Goal: Task Accomplishment & Management: Manage account settings

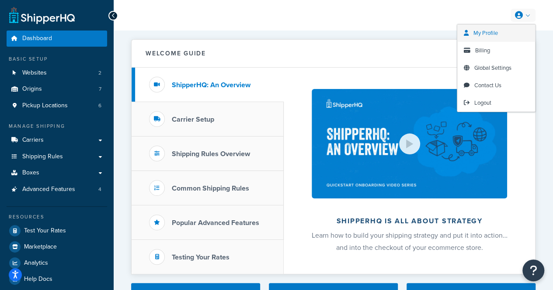
click at [504, 31] on link "My Profile" at bounding box center [496, 32] width 78 height 17
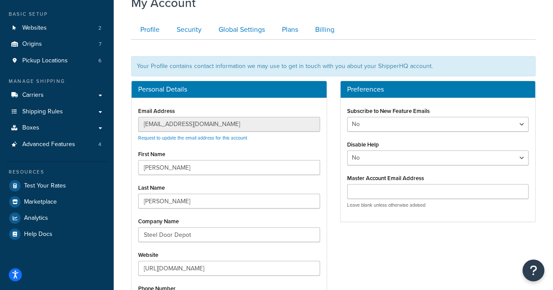
scroll to position [51, 0]
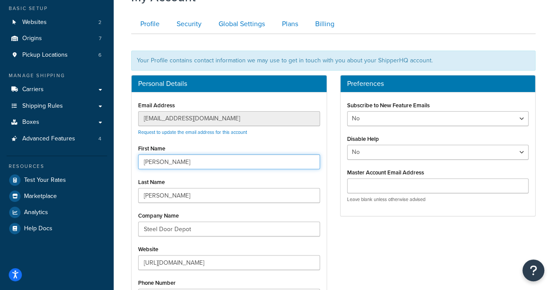
click at [184, 157] on input "Suzanne" at bounding box center [229, 162] width 182 height 15
type input "Janus"
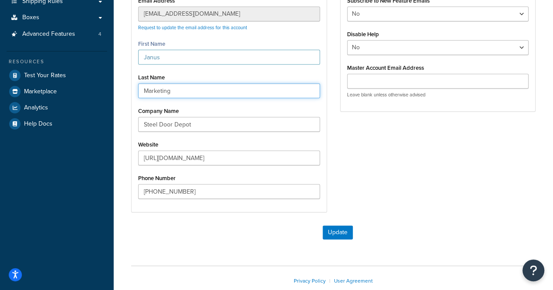
scroll to position [156, 0]
type input "Marketing"
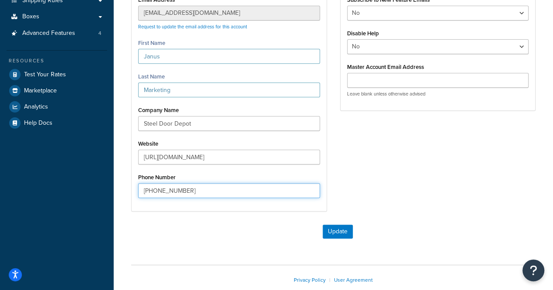
click at [246, 193] on input "470-813-6345" at bounding box center [229, 190] width 182 height 15
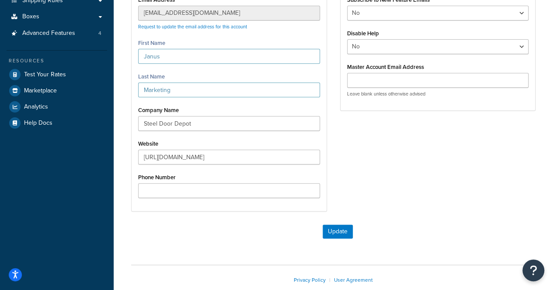
click at [231, 218] on div "Personal Details Email Address webdev@janusintl.com Request to update the email…" at bounding box center [228, 94] width 209 height 251
click at [326, 228] on button "Update" at bounding box center [337, 232] width 30 height 14
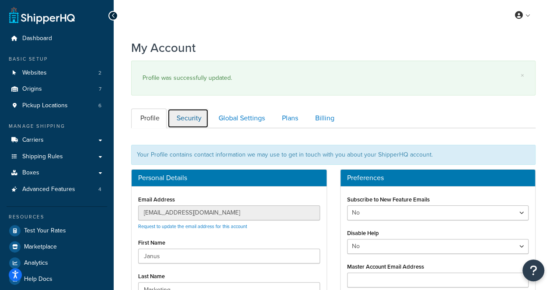
click at [187, 116] on link "Security" at bounding box center [187, 119] width 41 height 20
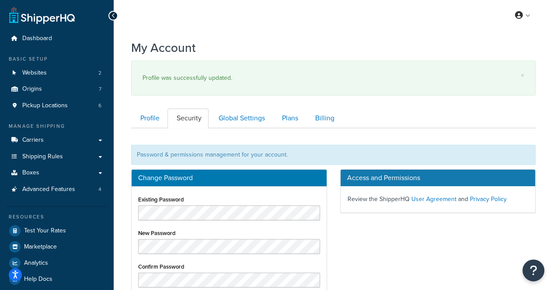
scroll to position [109, 0]
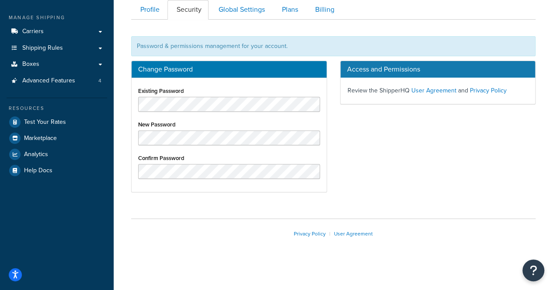
click at [370, 182] on div "Change Password Existing Password New Password Confirm Password Access and Perm…" at bounding box center [332, 131] width 417 height 141
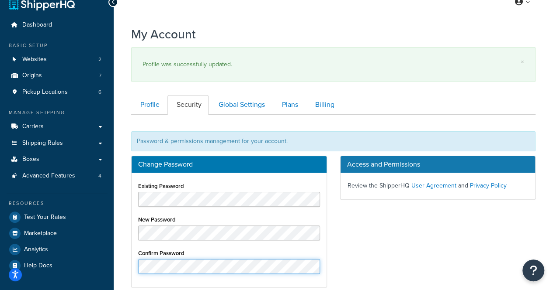
scroll to position [0, 0]
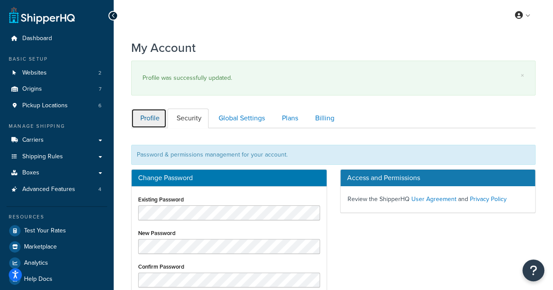
click at [150, 116] on link "Profile" at bounding box center [148, 119] width 35 height 20
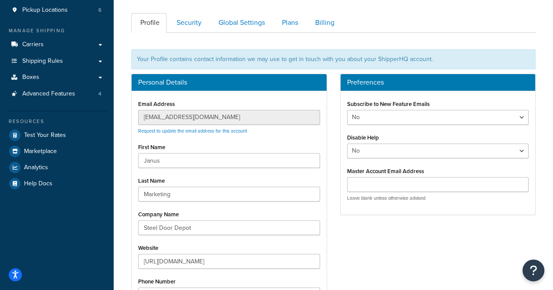
scroll to position [93, 0]
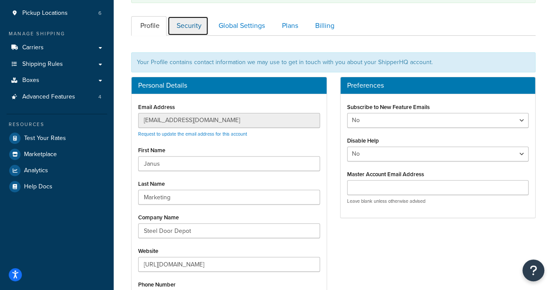
click at [190, 24] on link "Security" at bounding box center [187, 26] width 41 height 20
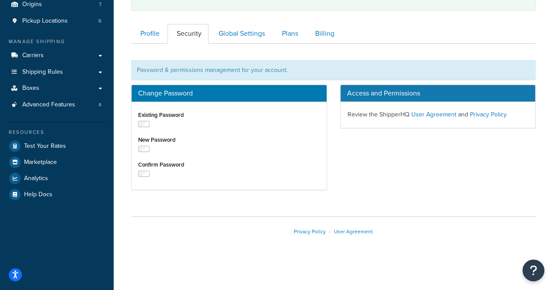
scroll to position [109, 0]
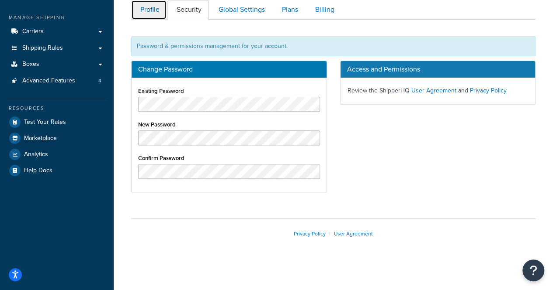
click at [148, 15] on link "Profile" at bounding box center [148, 10] width 35 height 20
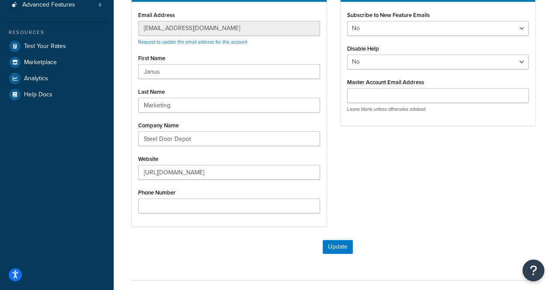
scroll to position [201, 0]
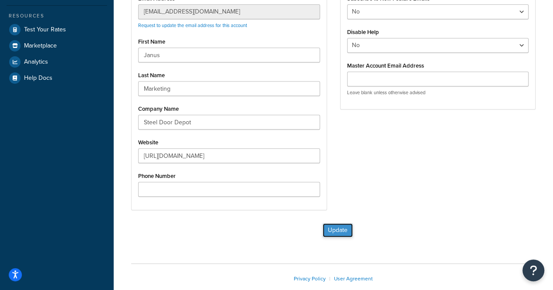
click at [343, 233] on button "Update" at bounding box center [337, 231] width 30 height 14
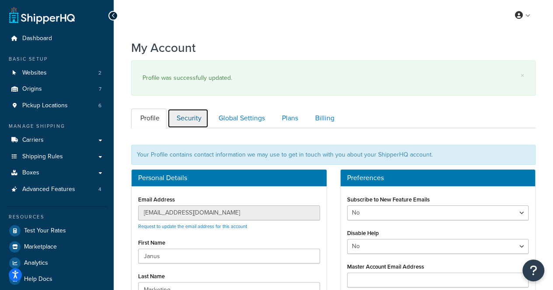
click at [196, 123] on link "Security" at bounding box center [187, 119] width 41 height 20
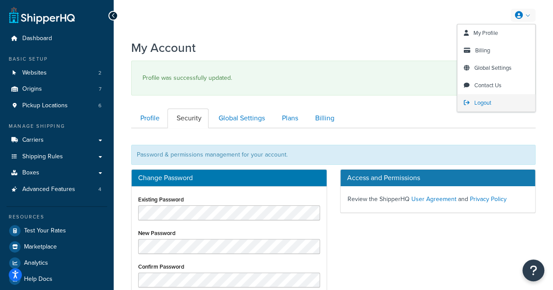
click at [488, 100] on span "Logout" at bounding box center [482, 103] width 17 height 8
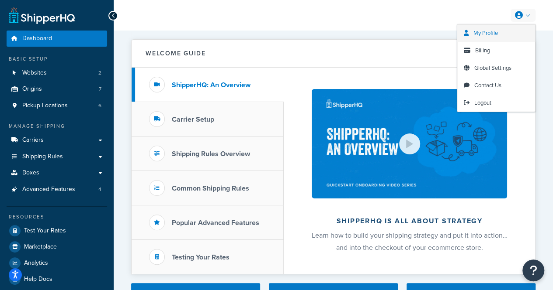
click at [509, 35] on link "My Profile" at bounding box center [496, 32] width 78 height 17
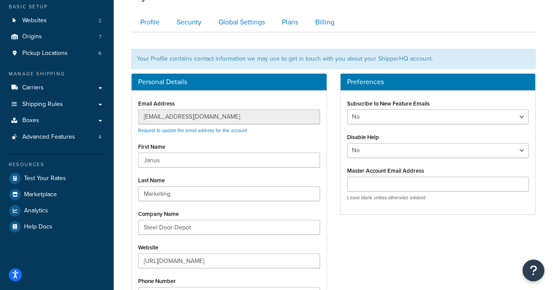
scroll to position [52, 0]
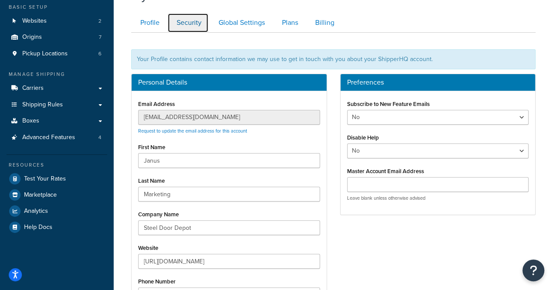
click at [190, 32] on link "Security" at bounding box center [187, 23] width 41 height 20
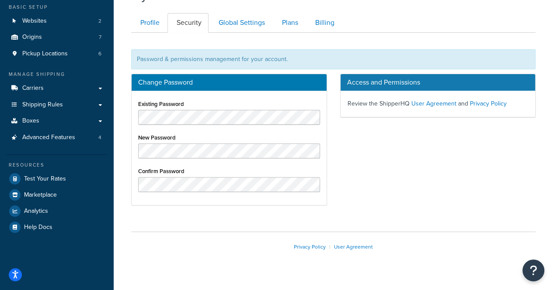
scroll to position [66, 0]
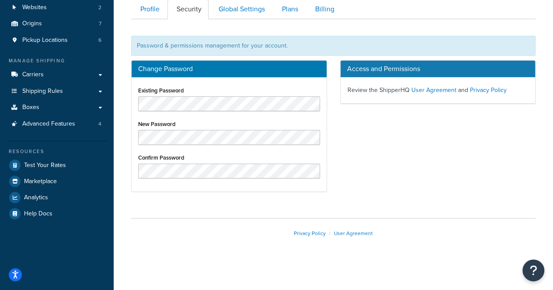
click at [228, 201] on div "My Account Contact Us Send Us A Message Contact Information Name * Email * Comp…" at bounding box center [333, 119] width 439 height 301
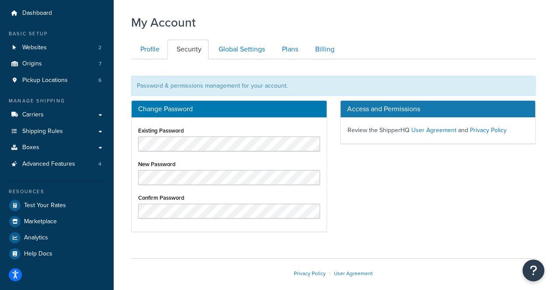
scroll to position [23, 0]
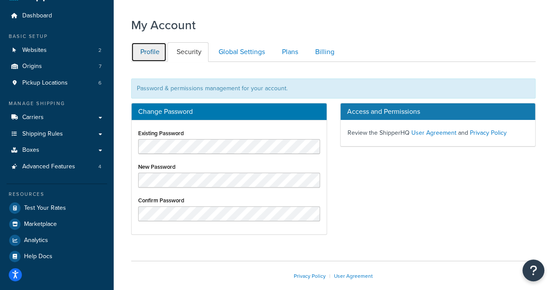
click at [143, 57] on link "Profile" at bounding box center [148, 52] width 35 height 20
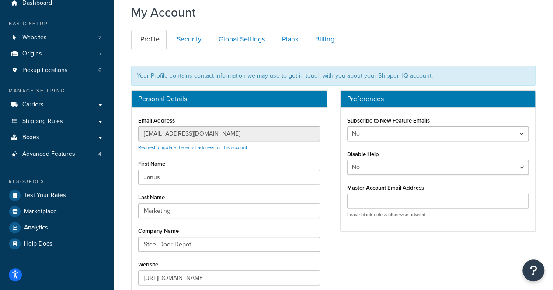
scroll to position [30, 0]
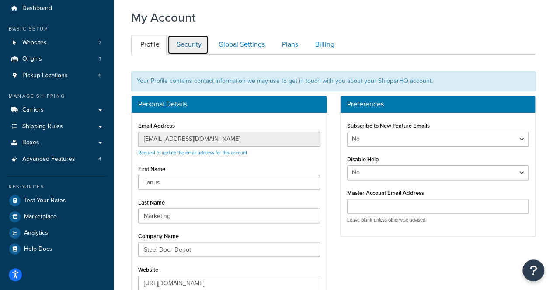
click at [199, 44] on link "Security" at bounding box center [187, 45] width 41 height 20
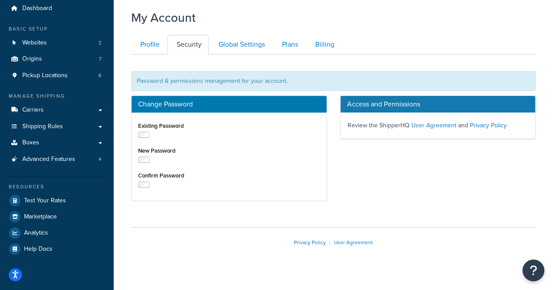
scroll to position [66, 0]
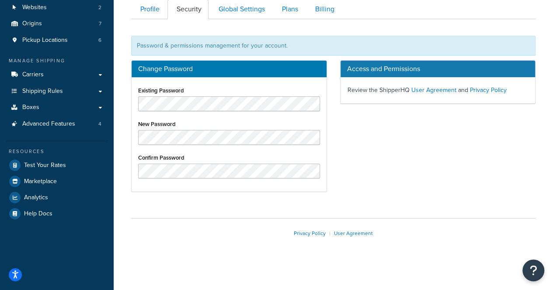
click at [263, 187] on div "Existing Password New Password Confirm Password" at bounding box center [228, 135] width 195 height 114
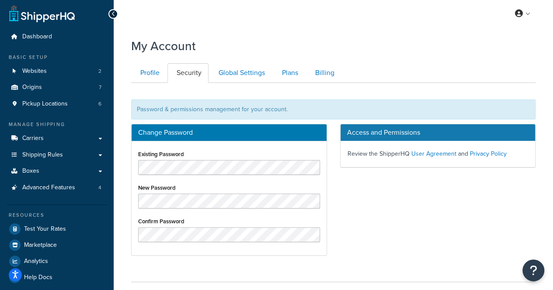
scroll to position [2, 0]
click at [151, 81] on link "Profile" at bounding box center [148, 73] width 35 height 20
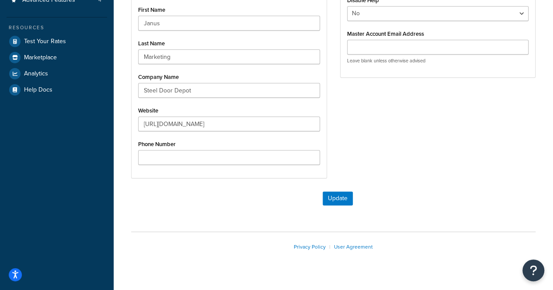
scroll to position [194, 0]
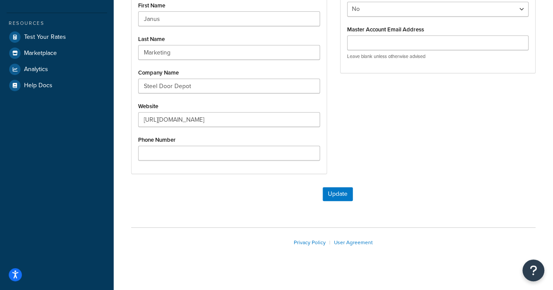
click at [337, 201] on div "Update" at bounding box center [333, 198] width 404 height 23
click at [337, 198] on button "Update" at bounding box center [337, 194] width 30 height 14
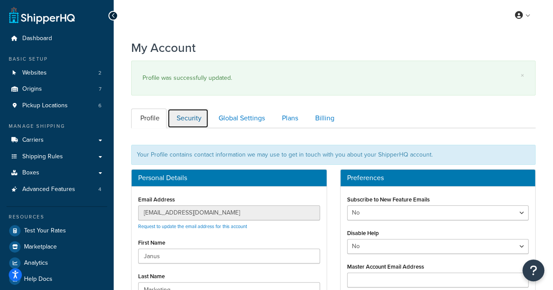
click at [195, 124] on link "Security" at bounding box center [187, 119] width 41 height 20
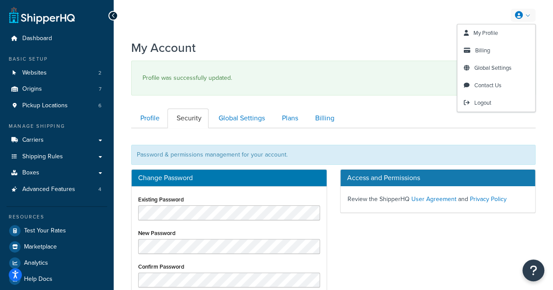
click at [529, 16] on link at bounding box center [522, 15] width 25 height 13
click at [485, 106] on span "Logout" at bounding box center [482, 103] width 17 height 8
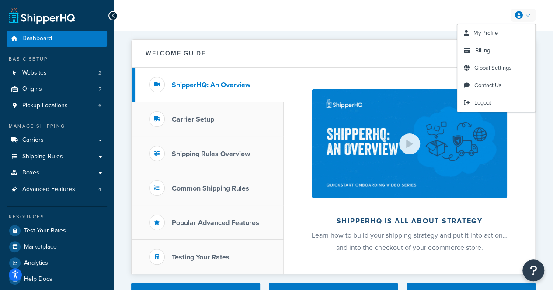
click at [522, 16] on link at bounding box center [522, 15] width 25 height 13
click at [497, 34] on span "My Profile" at bounding box center [485, 33] width 24 height 8
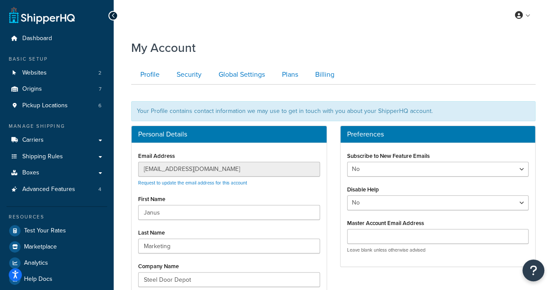
click at [273, 44] on div "My Account" at bounding box center [333, 45] width 404 height 21
click at [193, 75] on link "Security" at bounding box center [187, 75] width 41 height 20
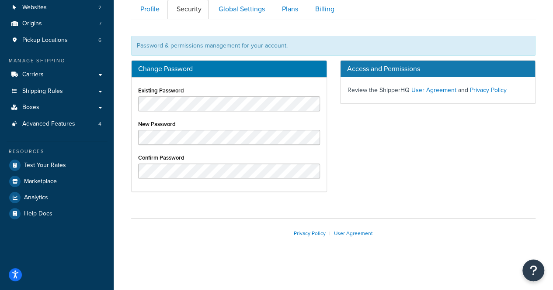
click at [322, 191] on div "Change Password Existing Password New Password Confirm Password" at bounding box center [228, 130] width 209 height 141
click at [327, 199] on div "Change Password Existing Password New Password Confirm Password" at bounding box center [228, 130] width 209 height 141
click at [434, 91] on link "User Agreement" at bounding box center [433, 90] width 45 height 9
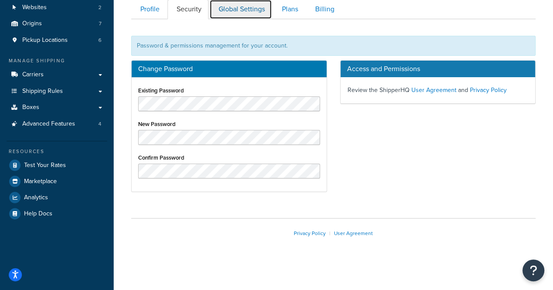
click at [239, 11] on link "Global Settings" at bounding box center [240, 10] width 62 height 20
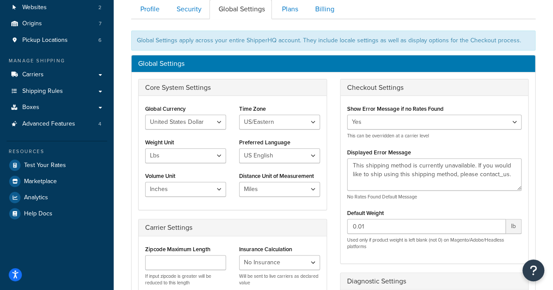
scroll to position [84, 0]
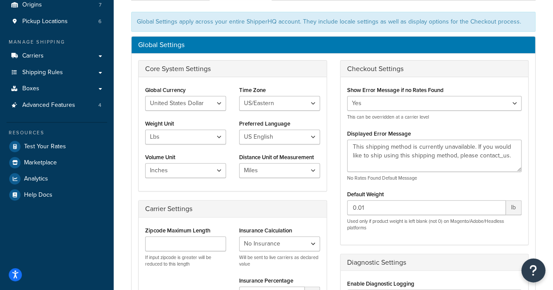
click at [529, 276] on icon "Open Resource Center" at bounding box center [533, 271] width 8 height 12
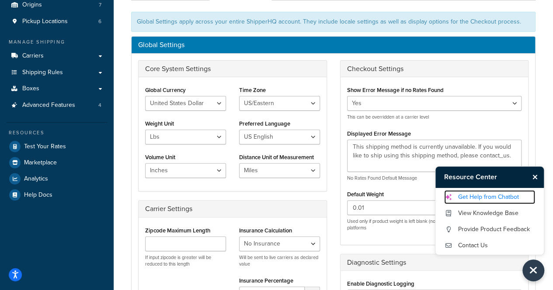
click at [490, 198] on link "Get Help from Chatbot" at bounding box center [489, 197] width 91 height 14
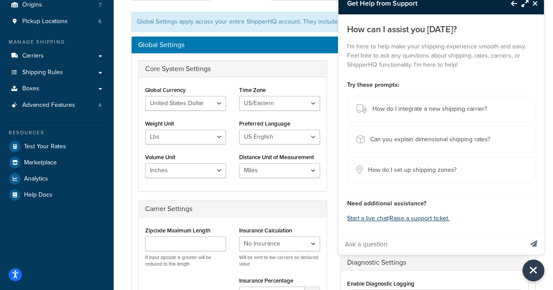
click at [385, 243] on input "Ask a question" at bounding box center [430, 244] width 184 height 21
type input "how do I change the password on my account"
click at [523, 234] on button "Send message" at bounding box center [533, 244] width 20 height 21
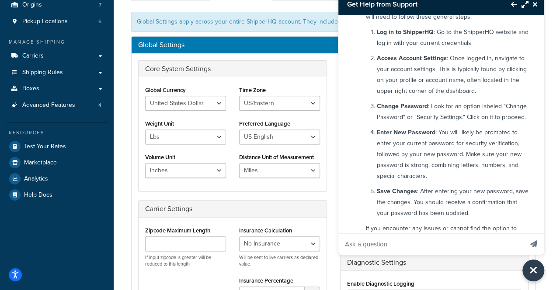
scroll to position [58, 0]
click at [124, 140] on div "My Account Contact Us Send Us A Message Contact Information Name * Email * Comp…" at bounding box center [333, 243] width 439 height 584
click at [536, 8] on icon "Close Resource Center" at bounding box center [534, 4] width 5 height 7
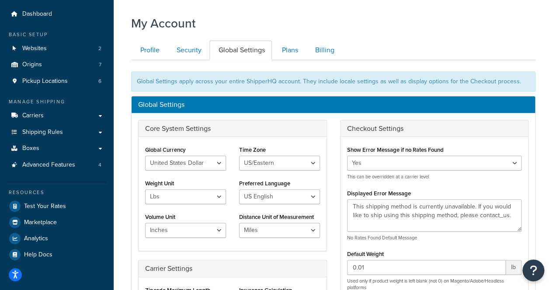
scroll to position [0, 0]
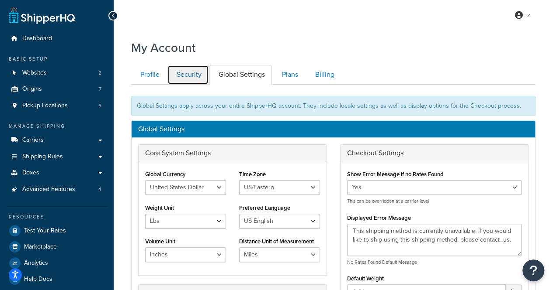
click at [189, 78] on link "Security" at bounding box center [187, 75] width 41 height 20
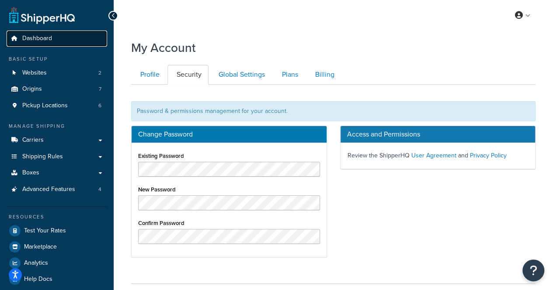
click at [51, 38] on span "Dashboard" at bounding box center [37, 38] width 30 height 7
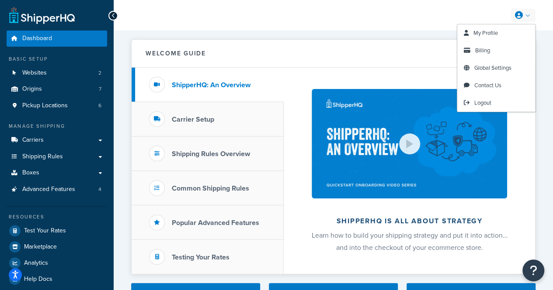
click at [526, 17] on link at bounding box center [522, 15] width 25 height 13
click at [499, 34] on link "My Profile" at bounding box center [496, 32] width 78 height 17
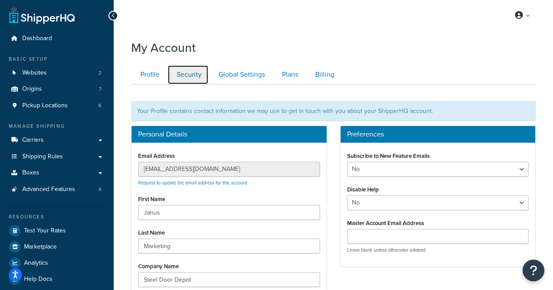
click at [189, 73] on link "Security" at bounding box center [187, 75] width 41 height 20
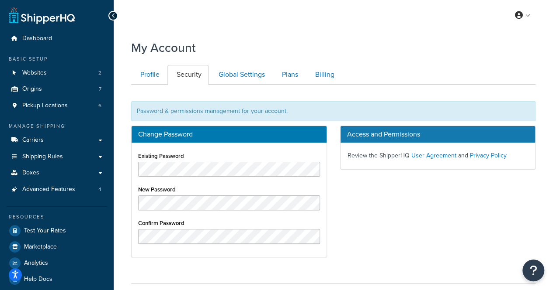
scroll to position [66, 0]
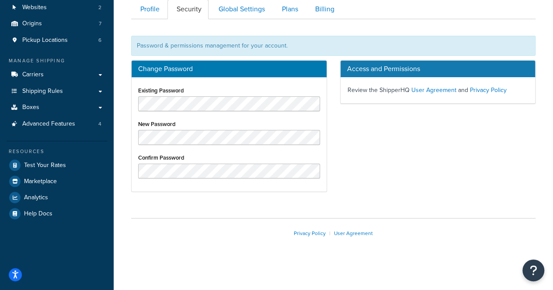
click at [347, 190] on div "Change Password Existing Password New Password Confirm Password Access and Perm…" at bounding box center [332, 130] width 417 height 141
click at [280, 178] on div "Existing Password New Password Confirm Password" at bounding box center [228, 135] width 195 height 114
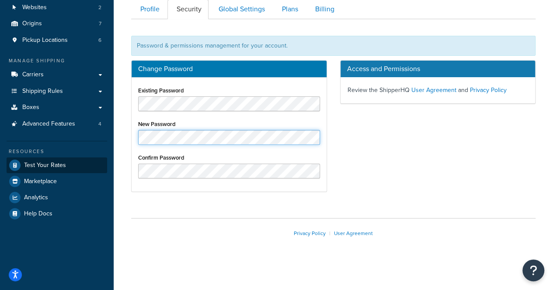
click at [93, 159] on div "Dashboard Basic Setup Websites 2 Origins 7 Pickup Locations 6 Manage Shipping C…" at bounding box center [276, 113] width 553 height 358
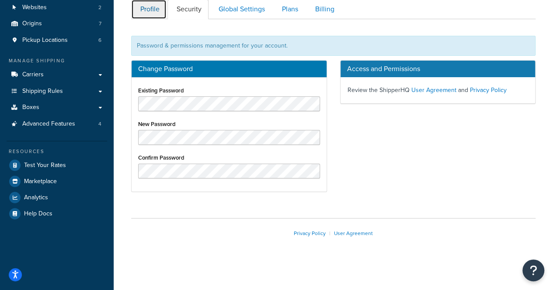
click at [155, 11] on link "Profile" at bounding box center [148, 10] width 35 height 20
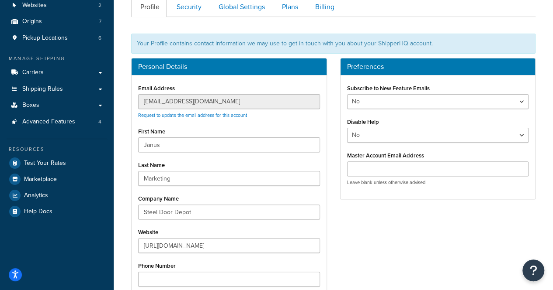
scroll to position [65, 0]
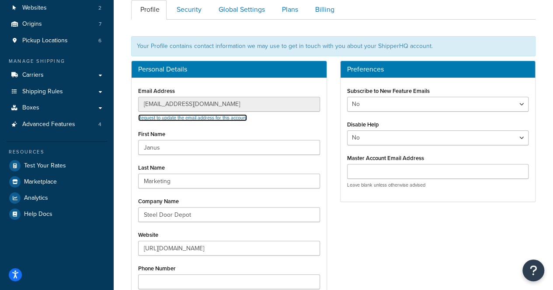
click at [238, 118] on link "Request to update the email address for this account" at bounding box center [192, 117] width 109 height 7
click at [235, 46] on div "Your Profile contains contact information we may use to get in touch with you a…" at bounding box center [333, 46] width 404 height 20
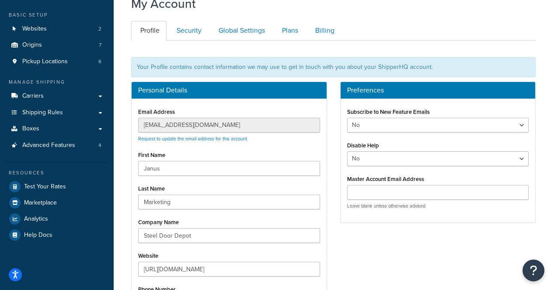
scroll to position [36, 0]
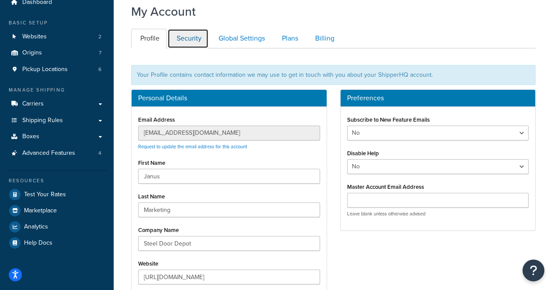
click at [191, 46] on link "Security" at bounding box center [187, 39] width 41 height 20
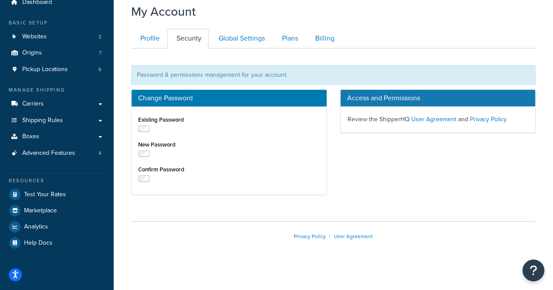
scroll to position [66, 0]
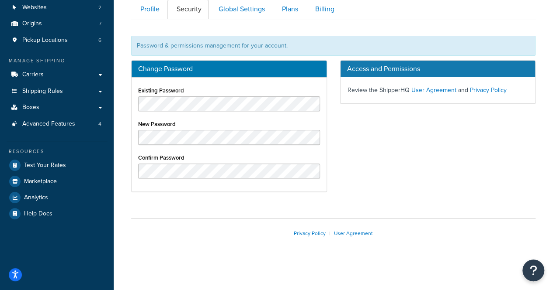
click at [190, 49] on div "Password & permissions management for your account." at bounding box center [333, 46] width 404 height 20
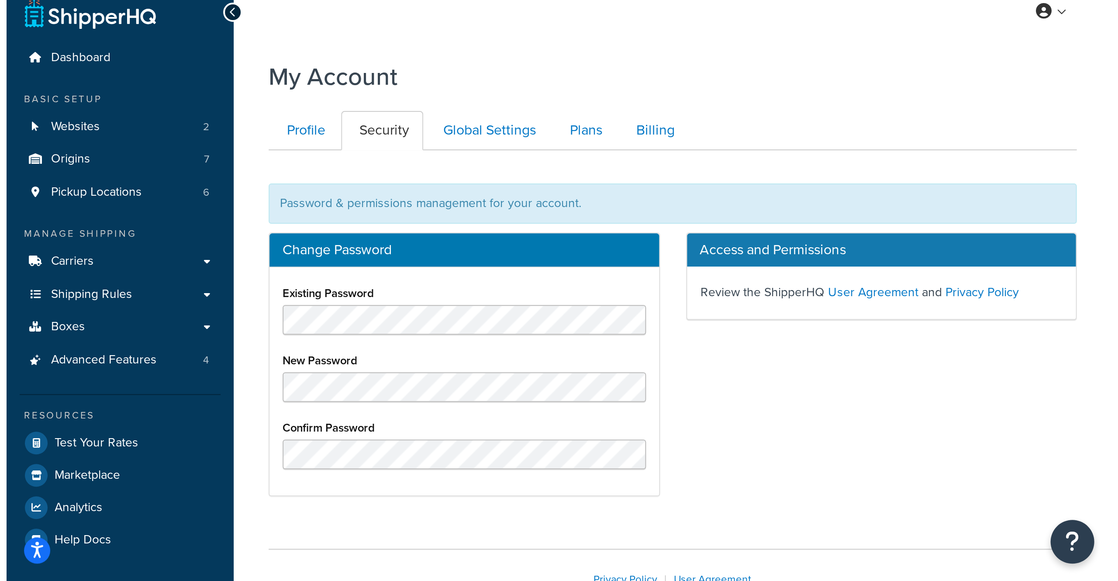
scroll to position [0, 0]
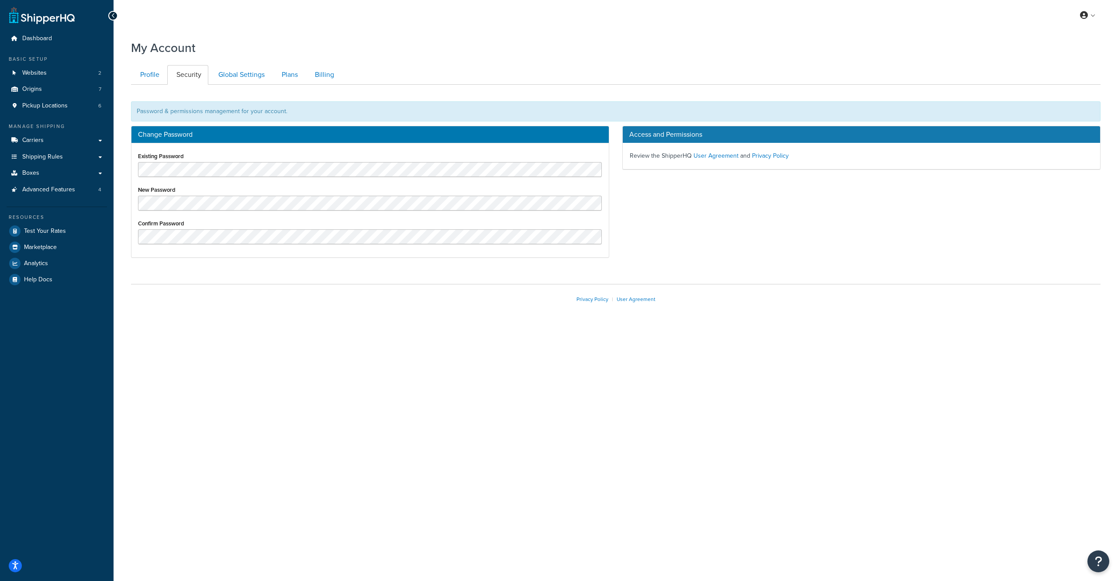
drag, startPoint x: 553, startPoint y: 4, endPoint x: 734, endPoint y: 436, distance: 468.5
click at [552, 290] on div "My Profile Billing Global Settings Contact Us Logout My Account Contact Us Send…" at bounding box center [616, 290] width 1005 height 581
click at [245, 71] on link "Global Settings" at bounding box center [240, 75] width 62 height 20
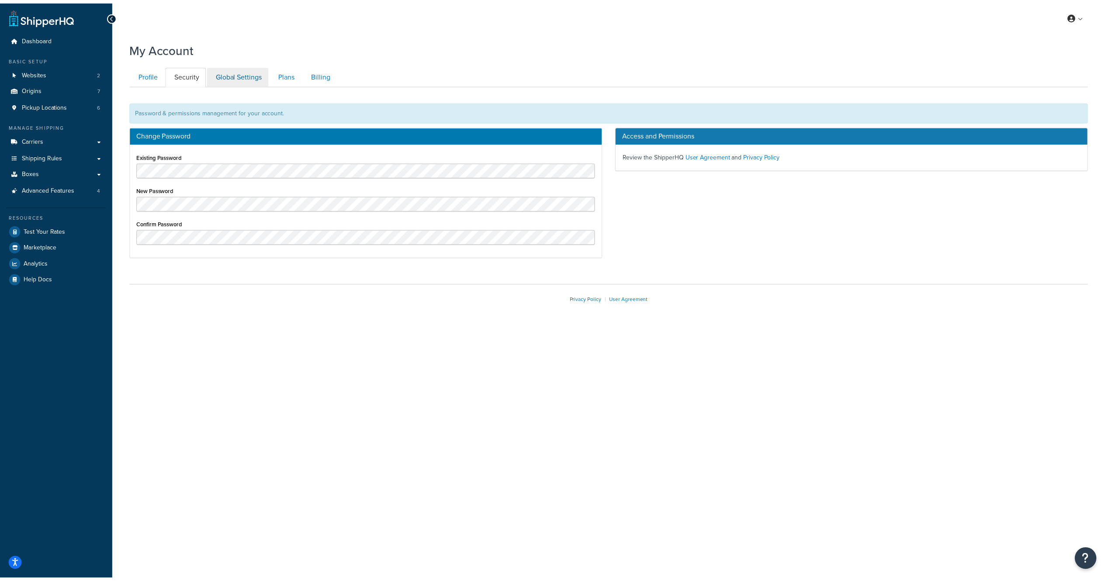
scroll to position [49, 0]
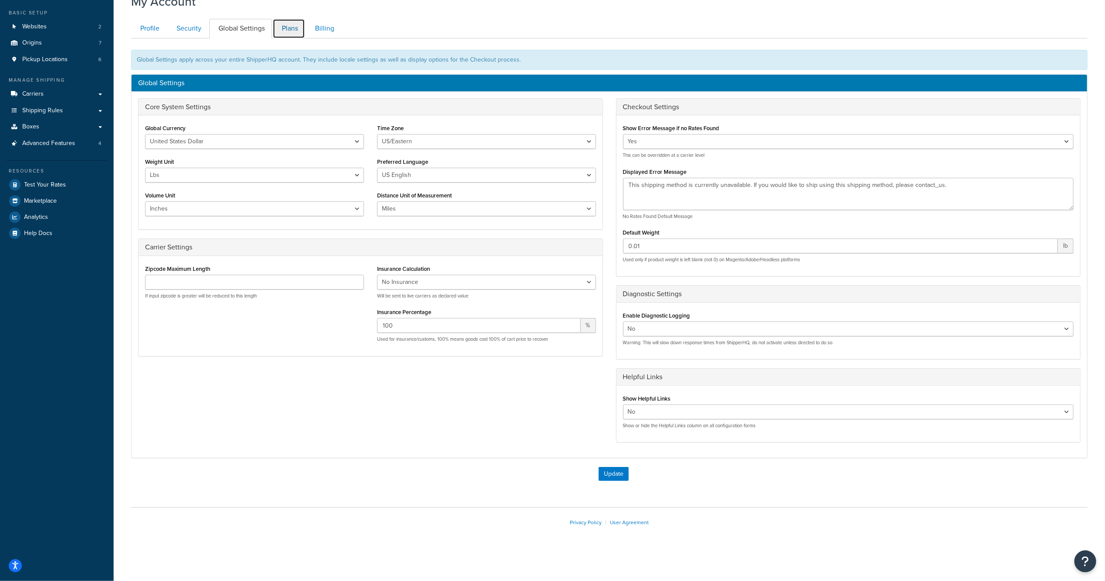
click at [296, 25] on link "Plans" at bounding box center [289, 29] width 32 height 20
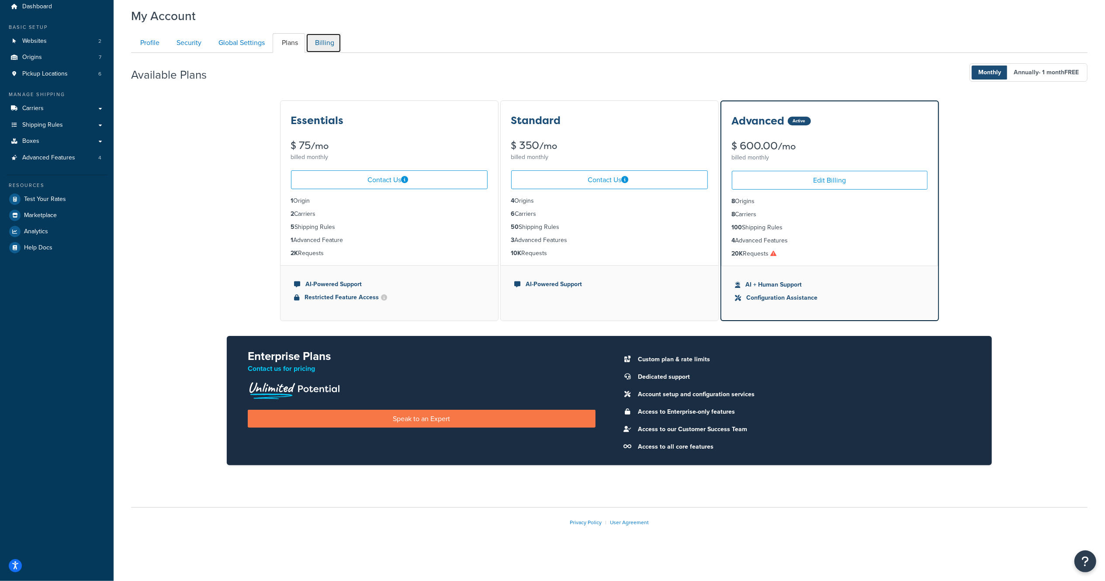
click at [329, 41] on link "Billing" at bounding box center [323, 43] width 35 height 20
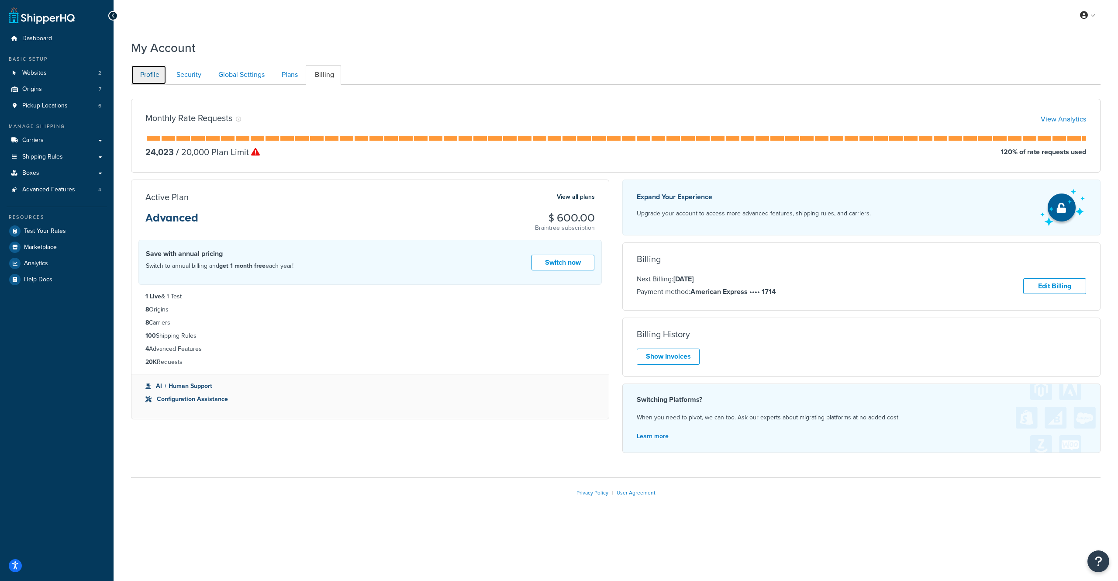
click at [149, 82] on link "Profile" at bounding box center [148, 75] width 35 height 20
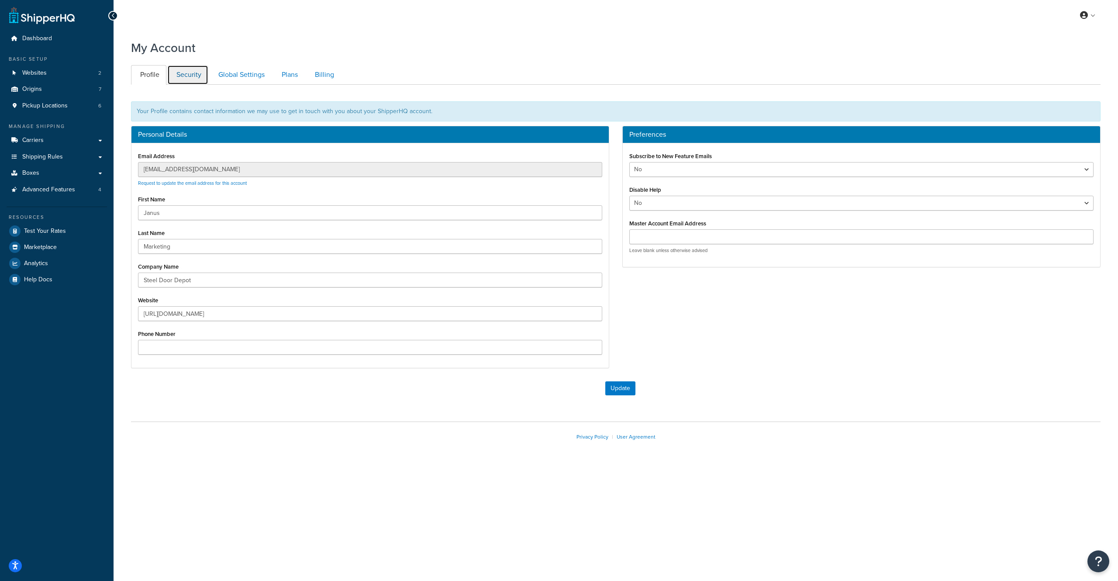
click at [183, 75] on link "Security" at bounding box center [187, 75] width 41 height 20
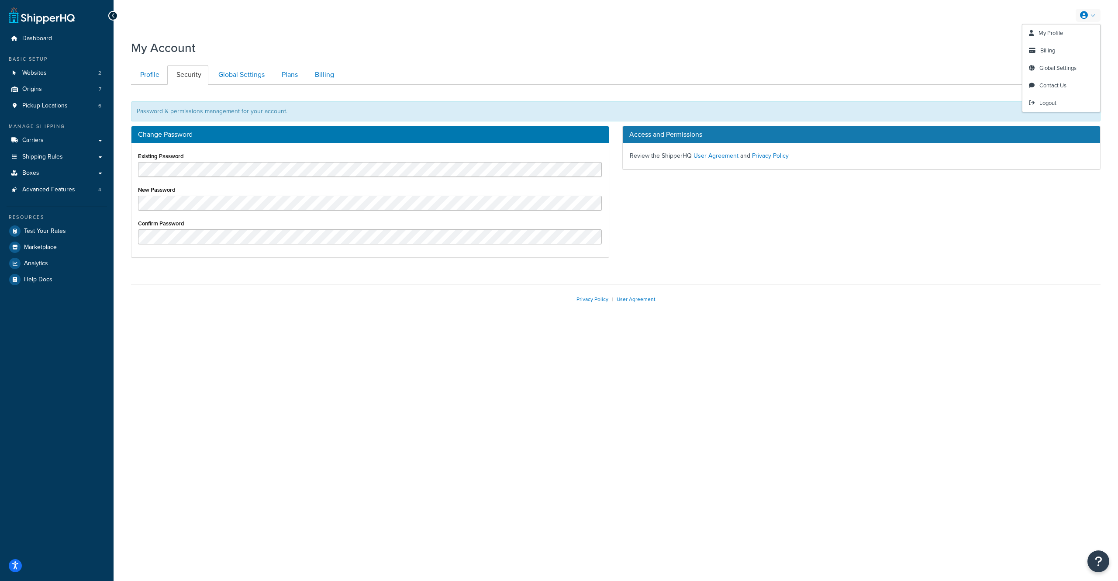
click at [552, 12] on icon at bounding box center [1084, 15] width 8 height 8
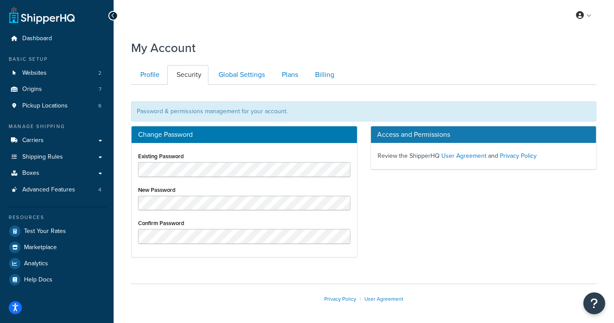
drag, startPoint x: 1089, startPoint y: 2, endPoint x: 420, endPoint y: 195, distance: 697.0
click at [420, 195] on div "Change Password Existing Password New Password Confirm Password Access and Perm…" at bounding box center [363, 196] width 478 height 140
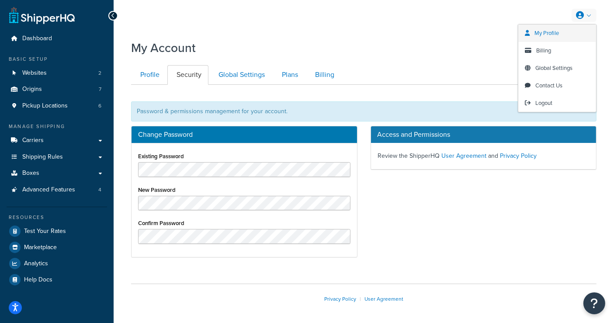
click at [552, 36] on link "My Profile" at bounding box center [557, 32] width 78 height 17
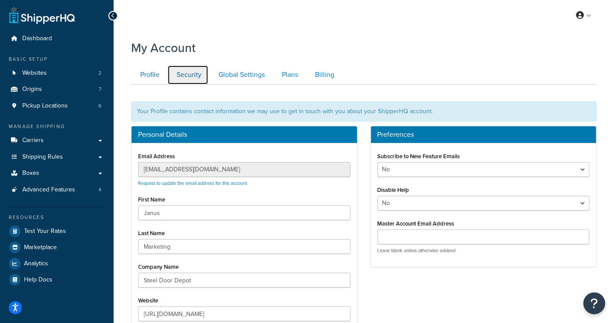
click at [188, 83] on link "Security" at bounding box center [187, 75] width 41 height 20
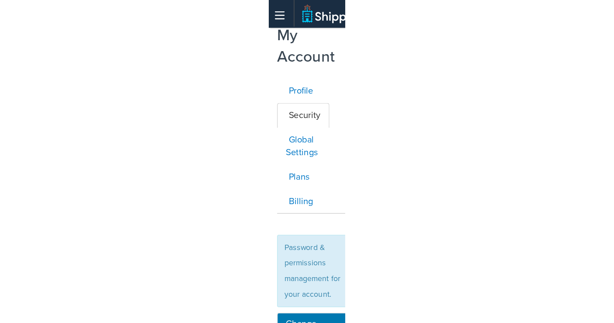
scroll to position [34, 0]
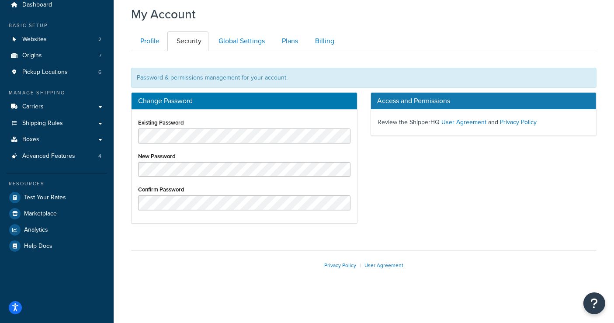
click at [385, 159] on div "Change Password Existing Password New Password Confirm Password Access and Perm…" at bounding box center [363, 162] width 478 height 140
click at [341, 214] on div "Existing Password New Password Confirm Password" at bounding box center [243, 167] width 225 height 114
click at [338, 219] on div "Existing Password New Password Confirm Password" at bounding box center [243, 167] width 225 height 114
click at [70, 8] on link "Dashboard" at bounding box center [57, 5] width 100 height 16
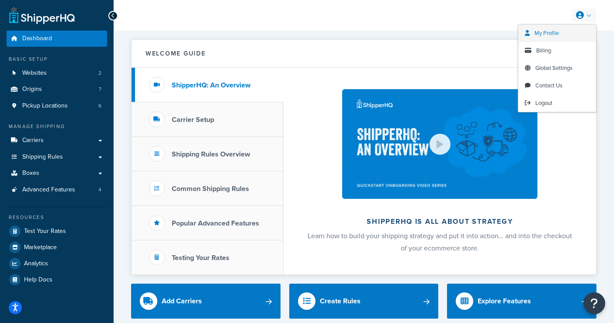
click at [561, 33] on link "My Profile" at bounding box center [557, 32] width 78 height 17
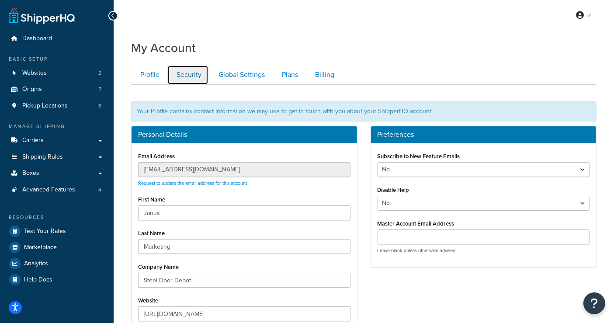
click at [192, 83] on link "Security" at bounding box center [187, 75] width 41 height 20
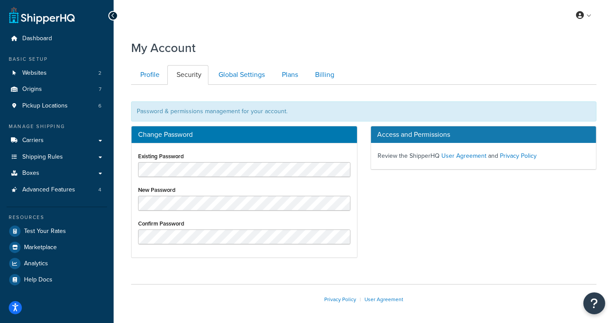
scroll to position [34, 0]
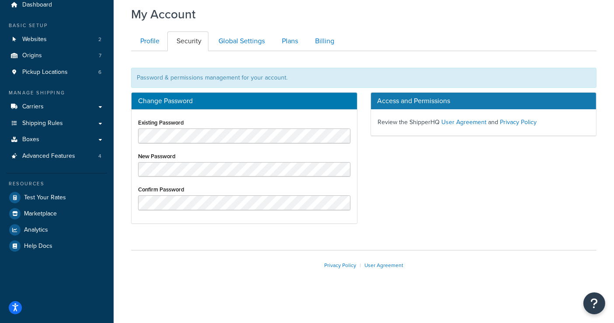
click at [463, 205] on div "Change Password Existing Password New Password Confirm Password Access and Perm…" at bounding box center [363, 162] width 478 height 140
click at [143, 40] on link "Profile" at bounding box center [148, 41] width 35 height 20
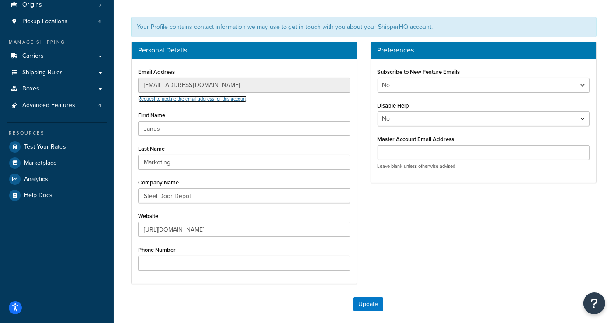
click at [218, 97] on link "Request to update the email address for this account" at bounding box center [192, 98] width 109 height 7
